Goal: Task Accomplishment & Management: Use online tool/utility

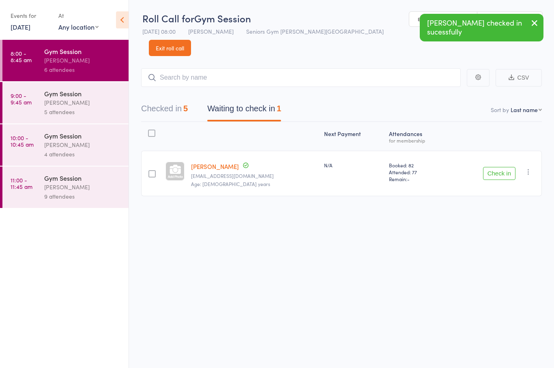
click at [529, 167] on button "button" at bounding box center [529, 172] width 10 height 10
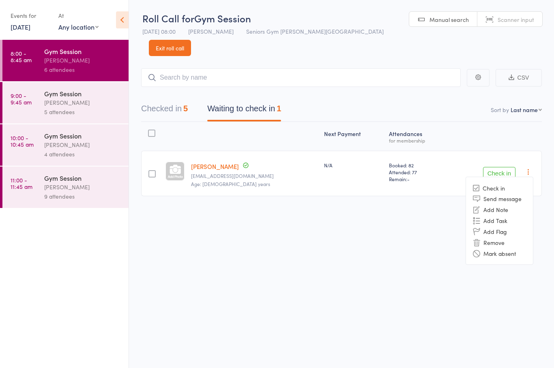
click at [499, 248] on li "Mark absent" at bounding box center [499, 253] width 67 height 11
click at [83, 101] on div "[PERSON_NAME]" at bounding box center [83, 102] width 78 height 9
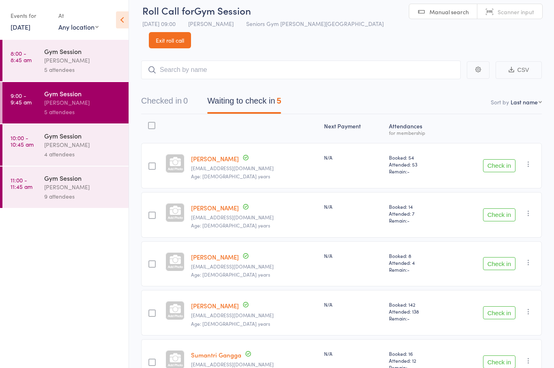
scroll to position [18, 0]
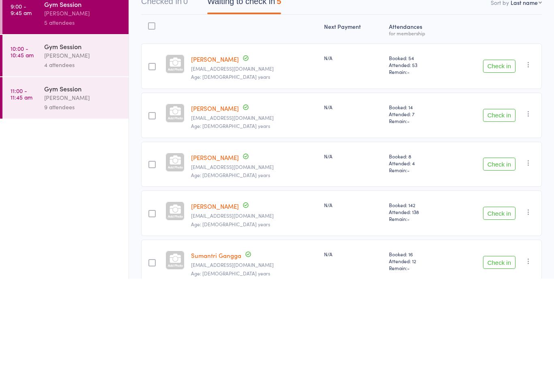
click at [156, 201] on div at bounding box center [152, 204] width 7 height 7
click at [150, 203] on input "checkbox" at bounding box center [150, 203] width 0 height 0
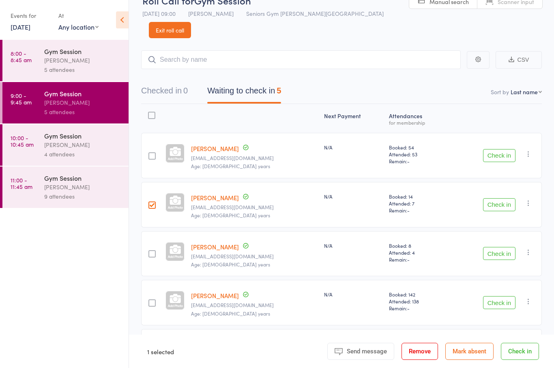
click at [154, 182] on div at bounding box center [151, 204] width 21 height 45
click at [153, 201] on div at bounding box center [152, 204] width 7 height 7
click at [150, 203] on input "checkbox" at bounding box center [150, 203] width 0 height 0
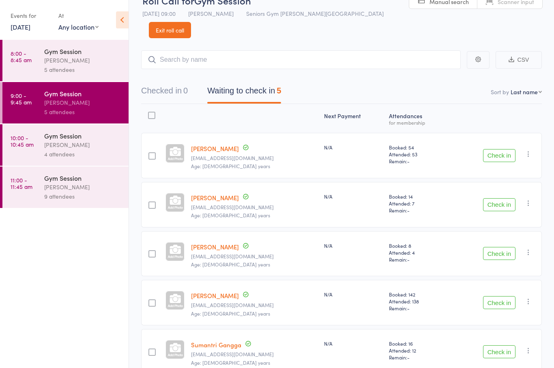
click at [500, 198] on button "Check in" at bounding box center [499, 204] width 32 height 13
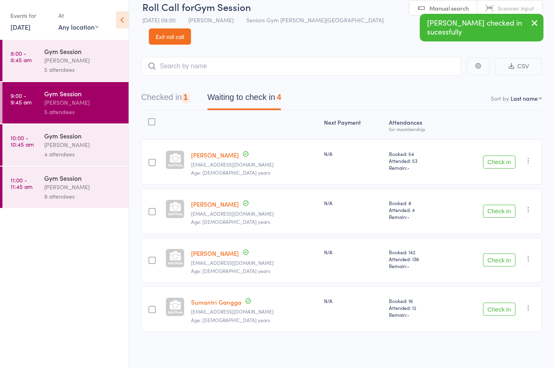
scroll to position [6, 0]
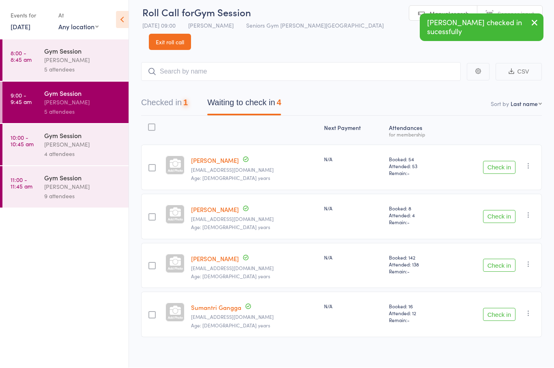
click at [500, 259] on button "Check in" at bounding box center [499, 265] width 32 height 13
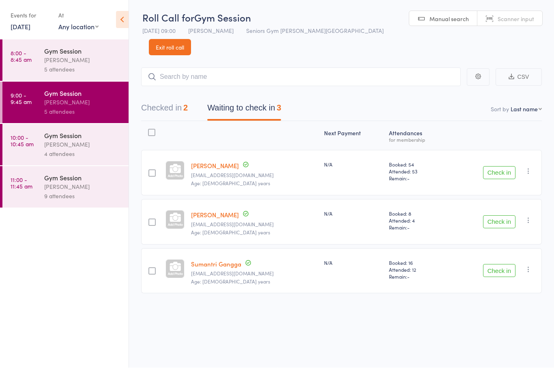
click at [496, 166] on button "Check in" at bounding box center [499, 172] width 32 height 13
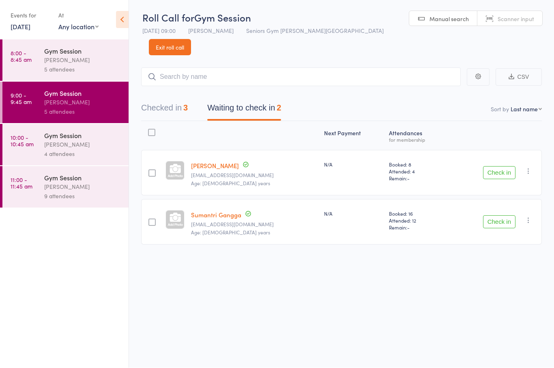
click at [505, 216] on button "Check in" at bounding box center [499, 222] width 32 height 13
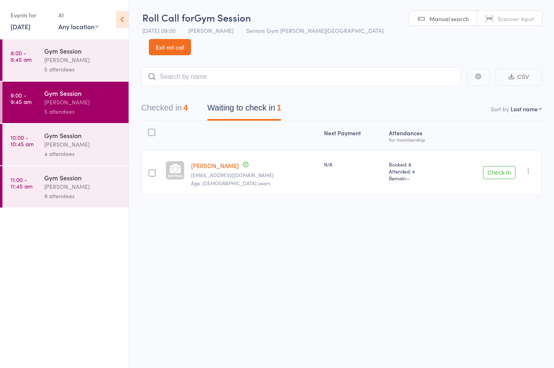
click at [494, 166] on button "Check in" at bounding box center [499, 172] width 32 height 13
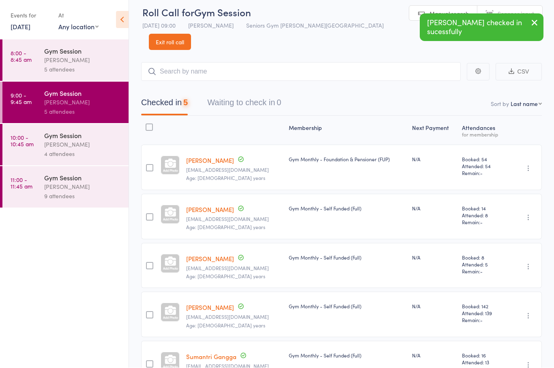
scroll to position [6, 0]
